Goal: Transaction & Acquisition: Purchase product/service

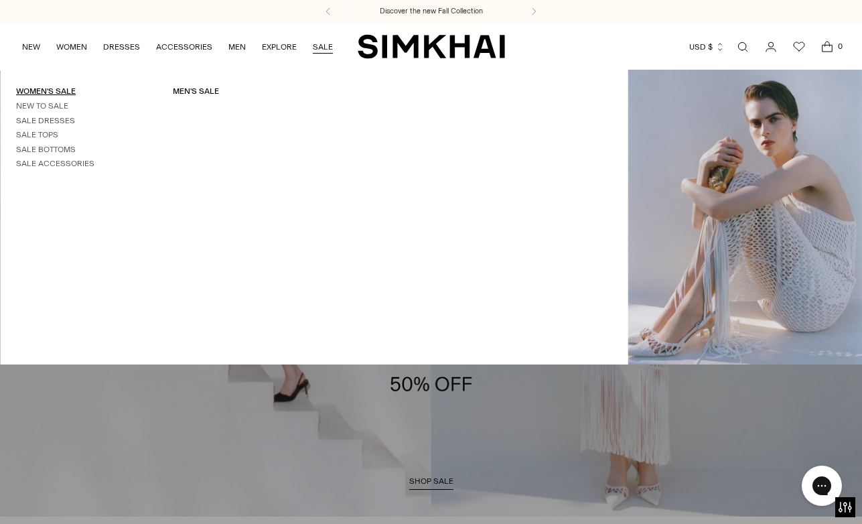
click at [51, 92] on link "Women's Sale" at bounding box center [46, 90] width 60 height 9
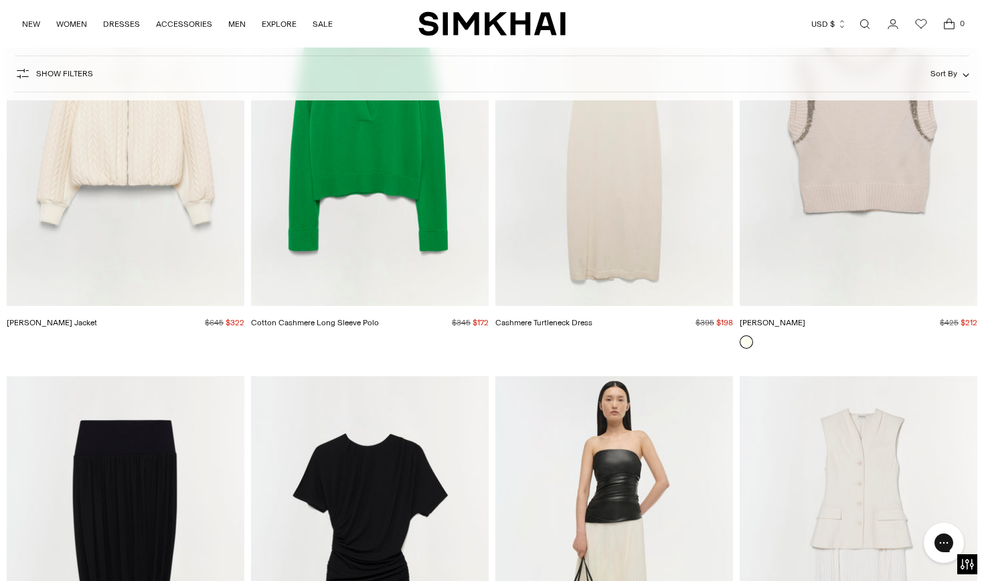
scroll to position [17508, 0]
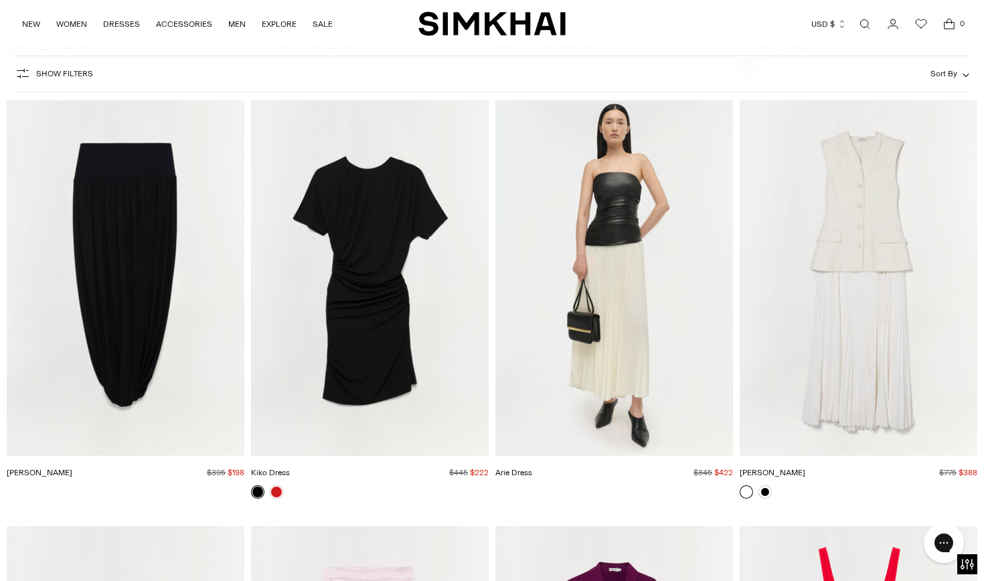
click at [0, 0] on img "Arie Dress" at bounding box center [0, 0] width 0 height 0
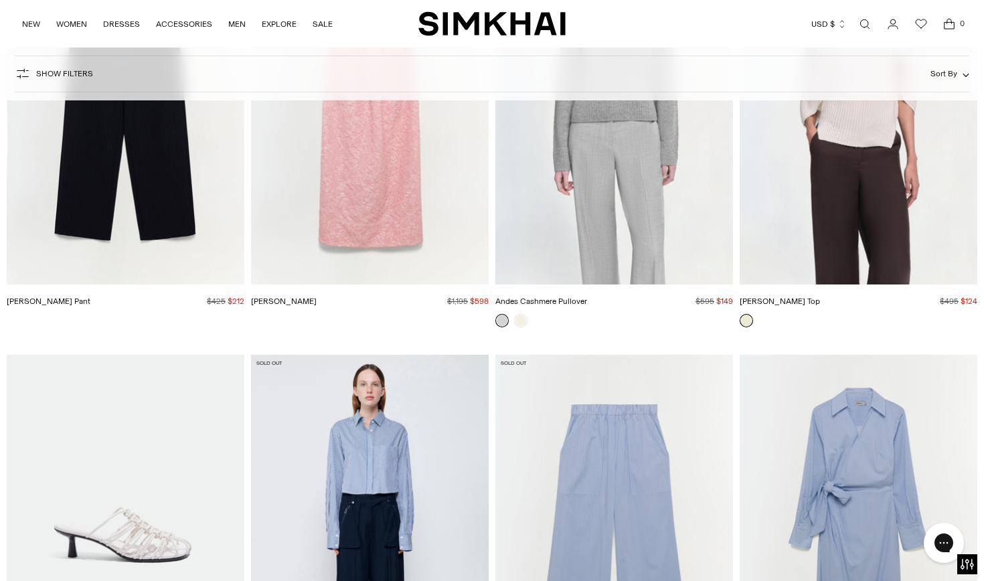
scroll to position [24664, 0]
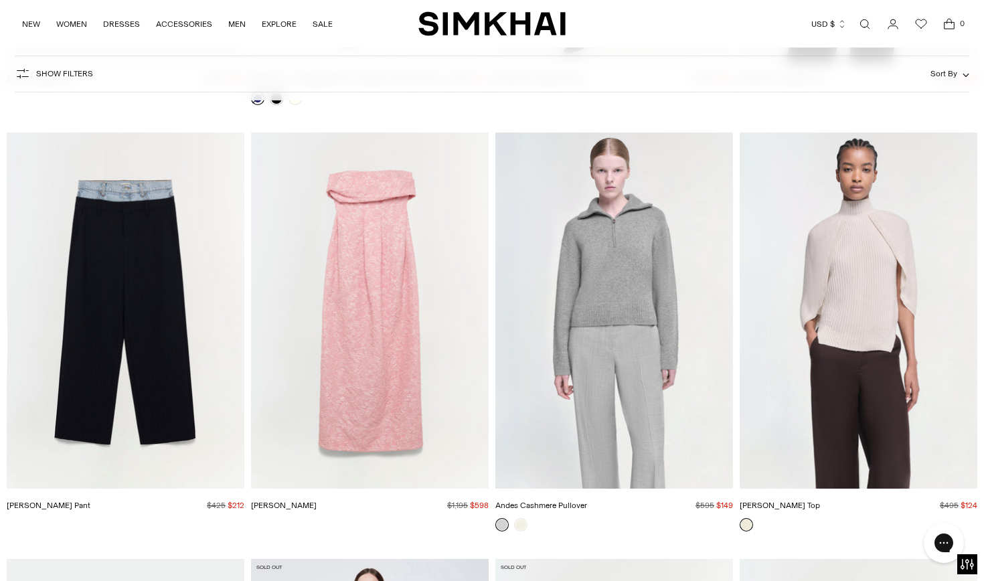
click at [0, 0] on img "Jeannie Cashmere Top" at bounding box center [0, 0] width 0 height 0
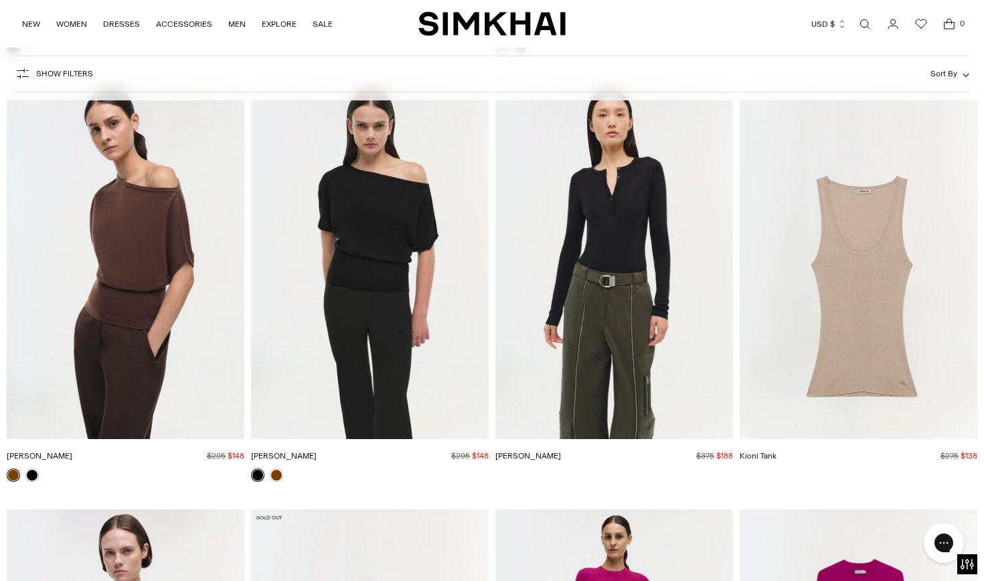
scroll to position [41635, 0]
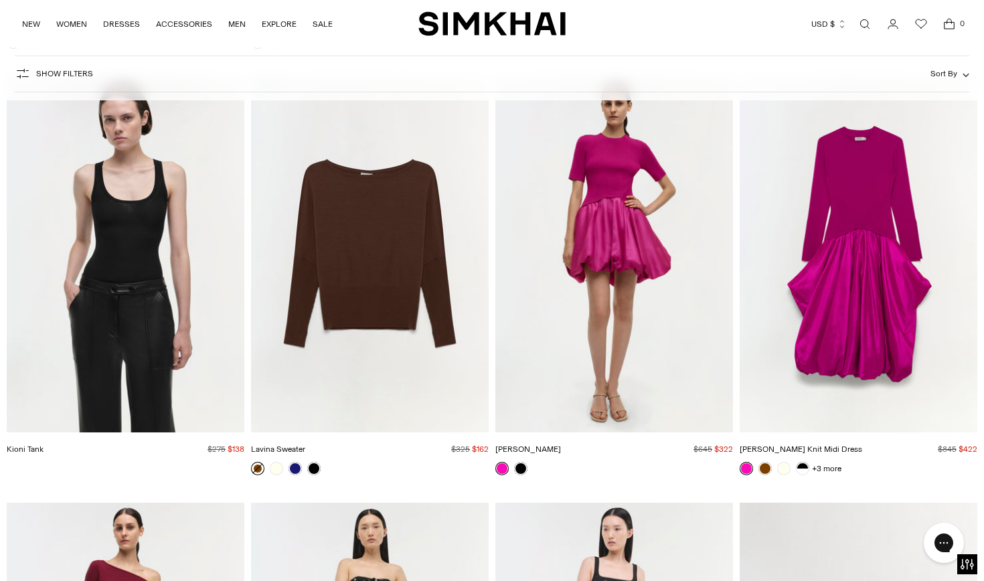
click at [0, 0] on img "Kenny Dress" at bounding box center [0, 0] width 0 height 0
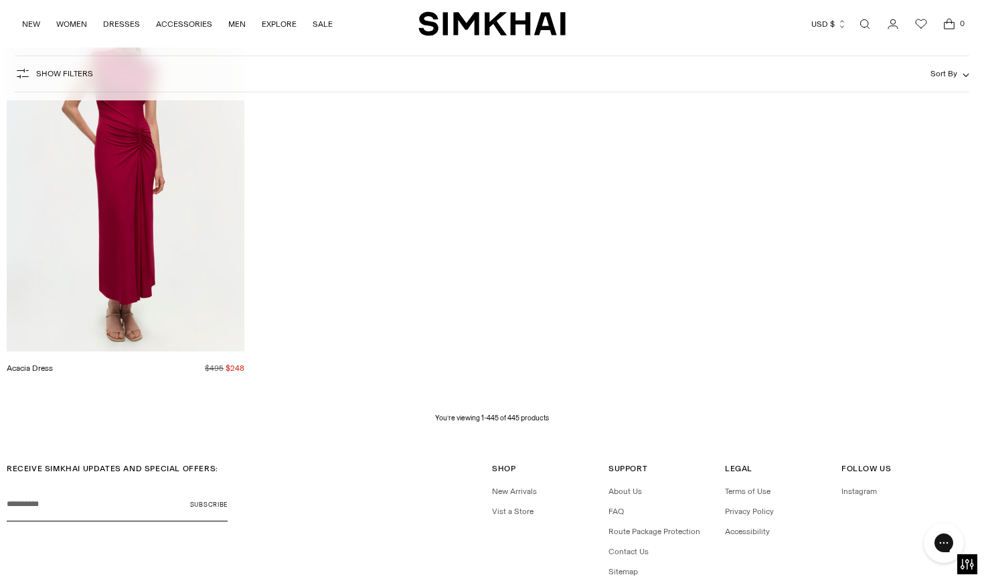
scroll to position [46902, 0]
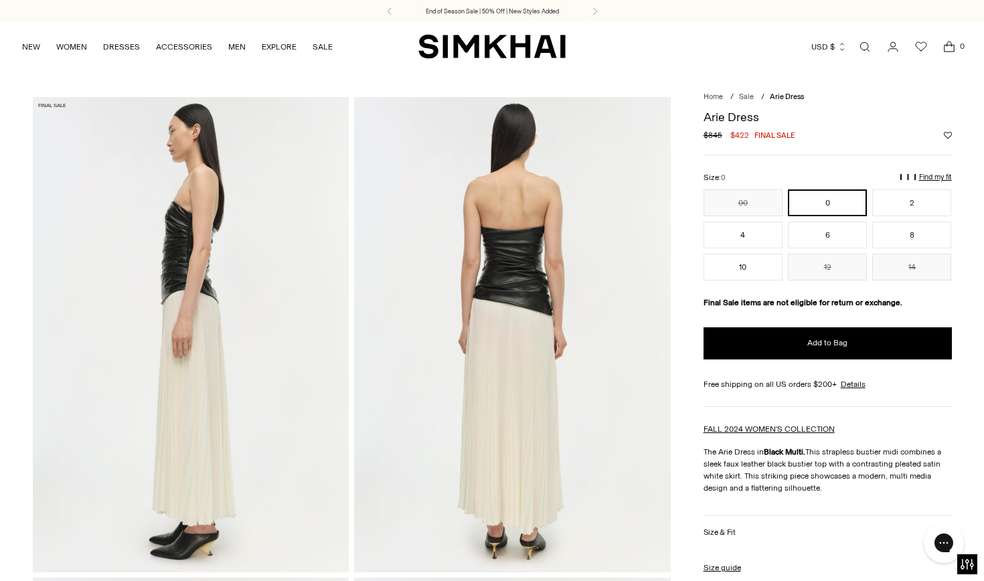
click at [251, 274] on img at bounding box center [191, 334] width 317 height 475
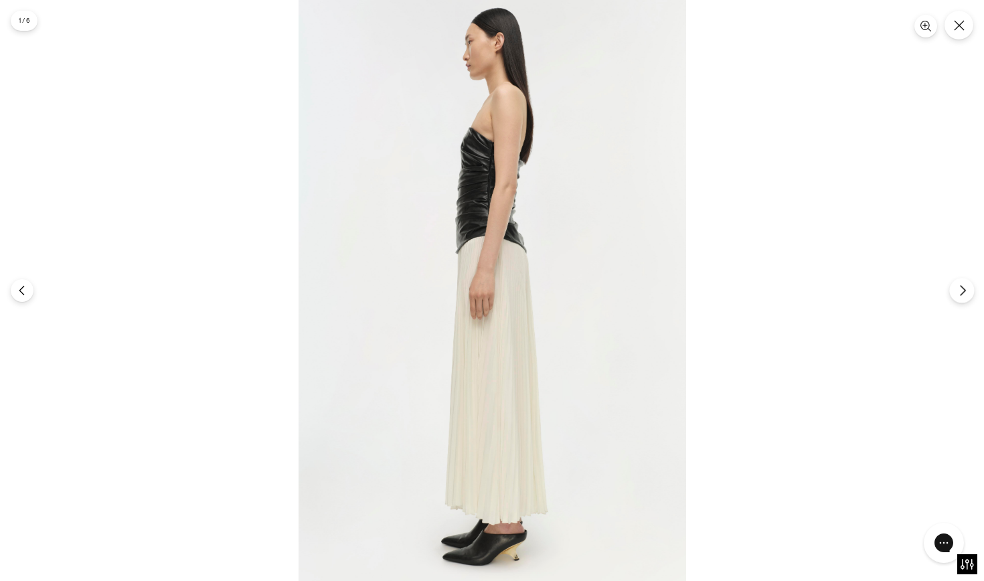
click at [960, 293] on icon "Next" at bounding box center [963, 291] width 12 height 12
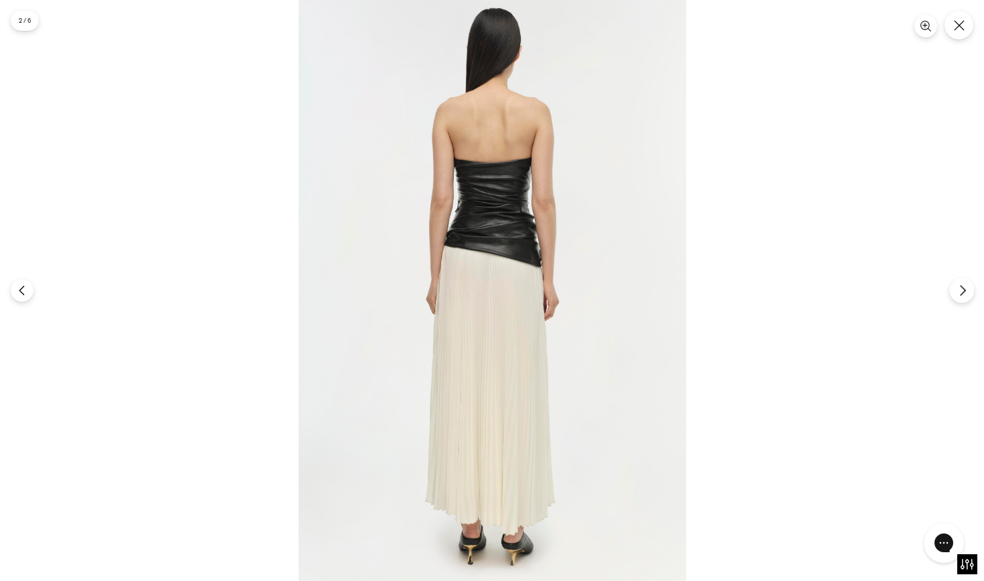
click at [962, 293] on icon "Next" at bounding box center [962, 291] width 5 height 10
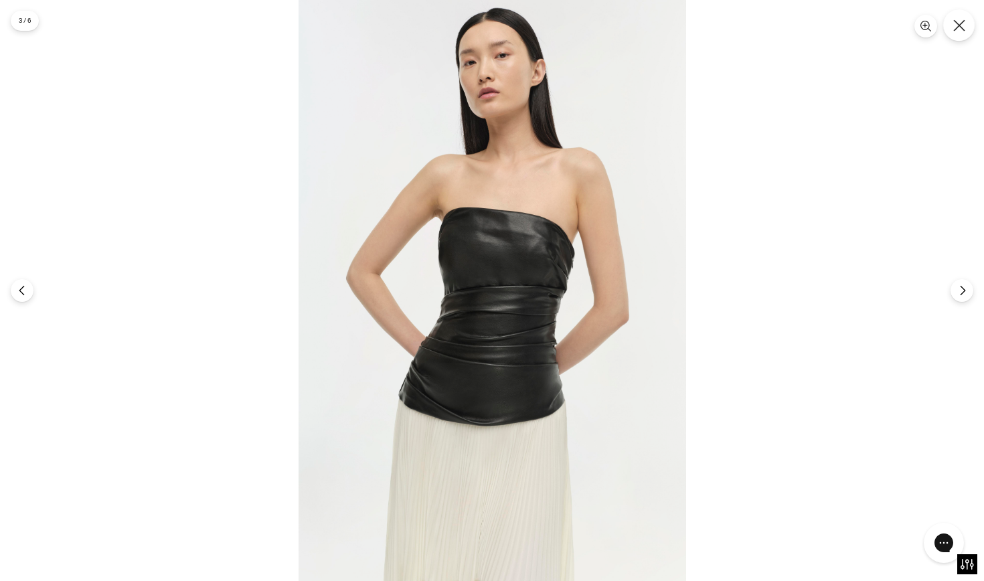
click at [964, 27] on icon "Close" at bounding box center [960, 25] width 12 height 12
